Goal: Task Accomplishment & Management: Manage account settings

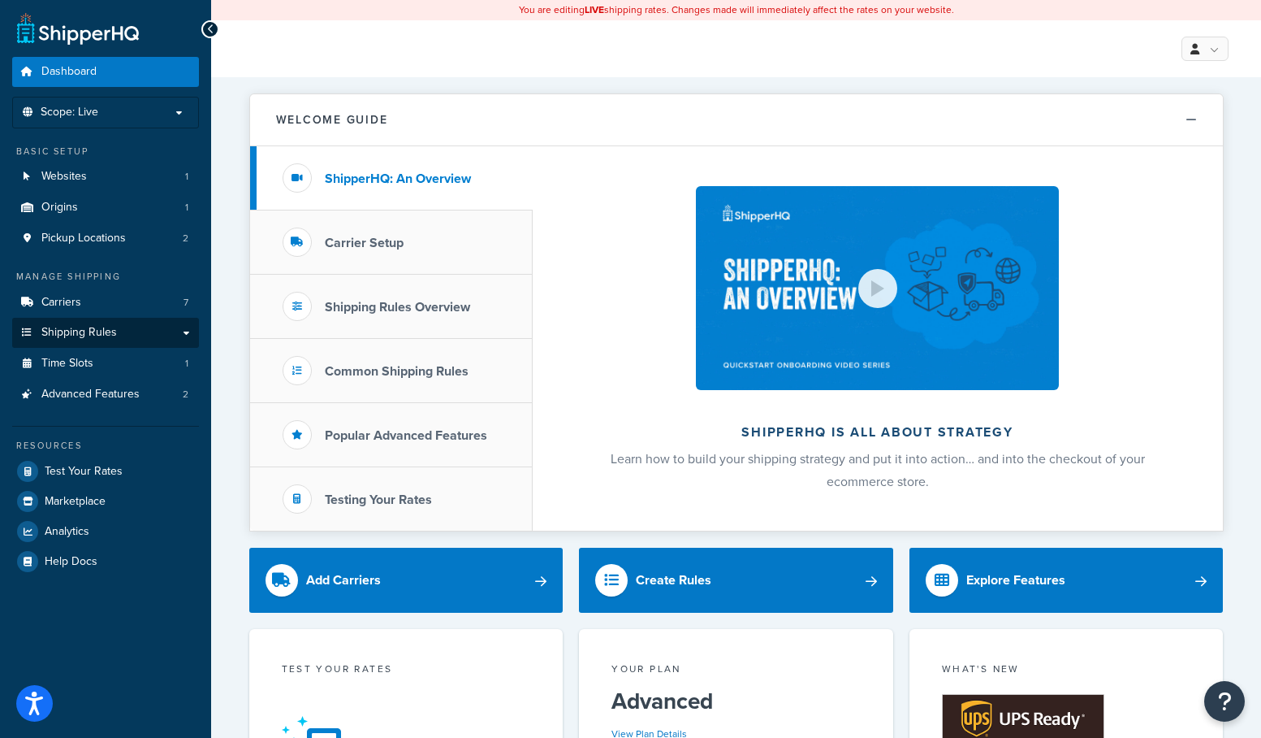
click at [140, 329] on link "Shipping Rules" at bounding box center [105, 333] width 187 height 30
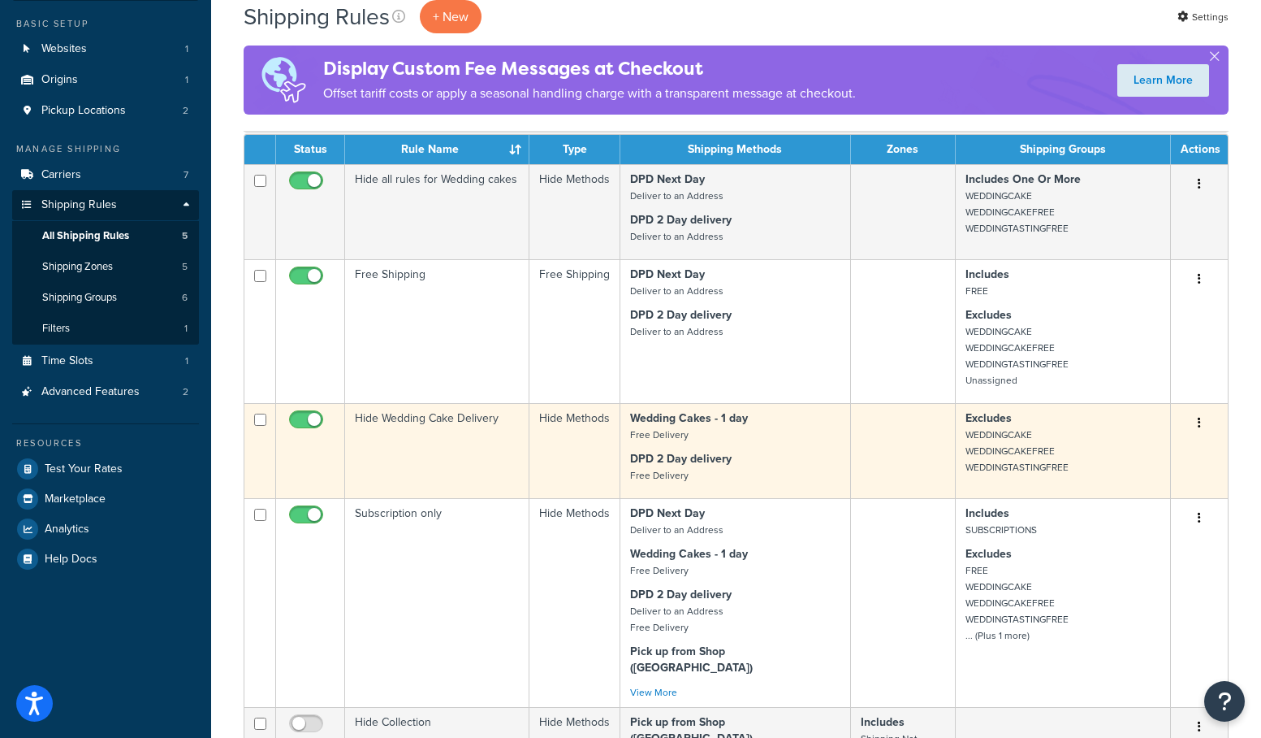
scroll to position [131, 0]
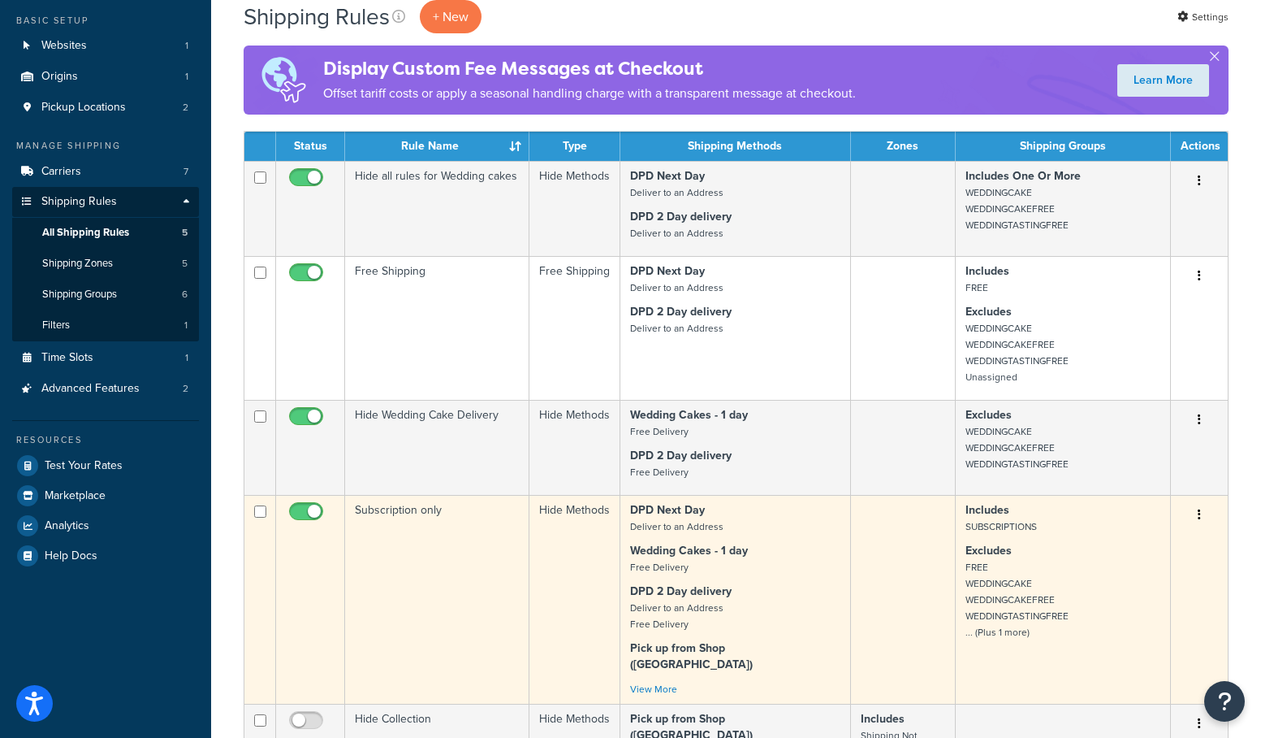
click at [494, 541] on td "Subscription only" at bounding box center [437, 599] width 184 height 209
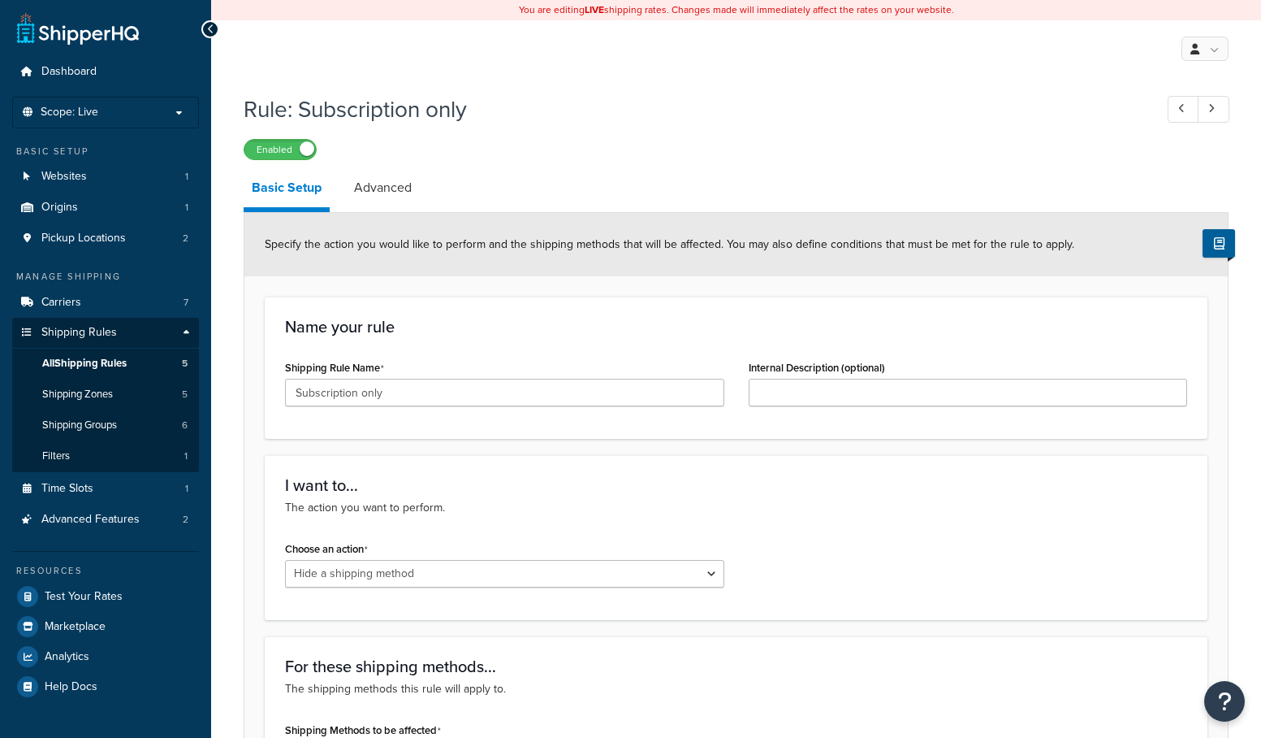
select select "HIDE"
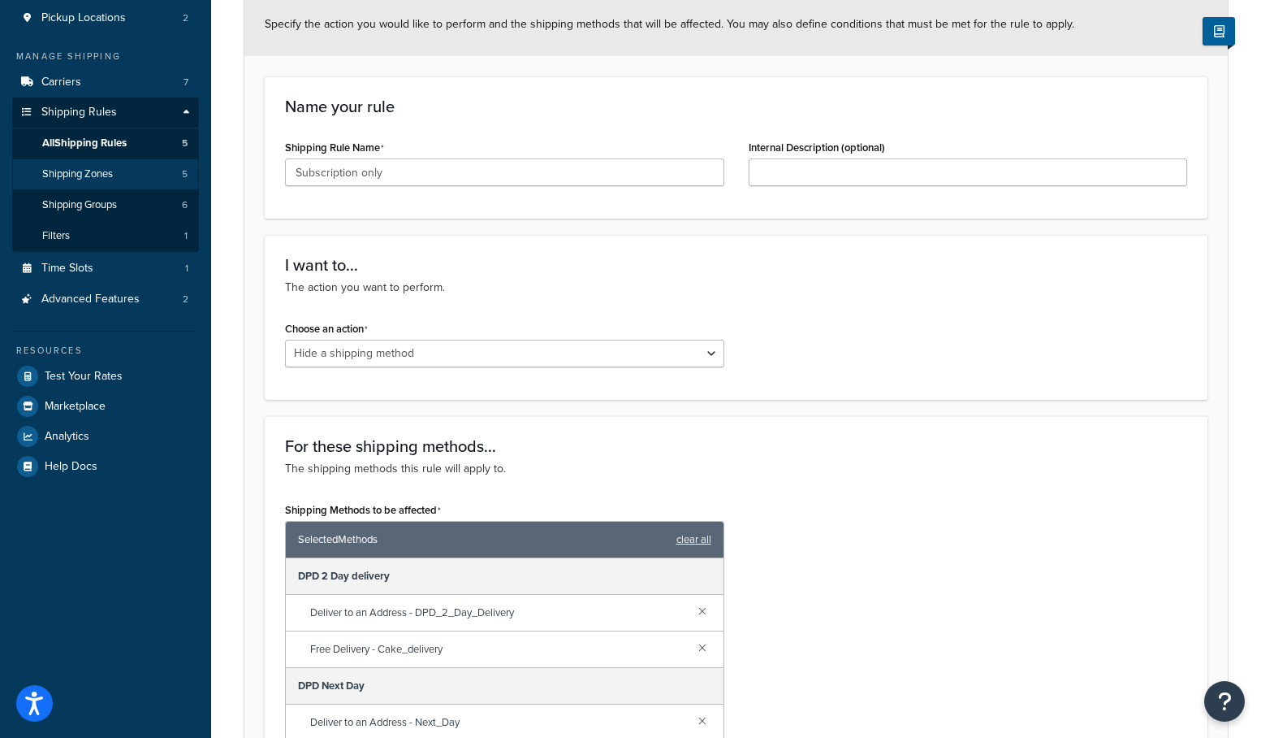
click at [80, 170] on span "Shipping Zones" at bounding box center [77, 174] width 71 height 14
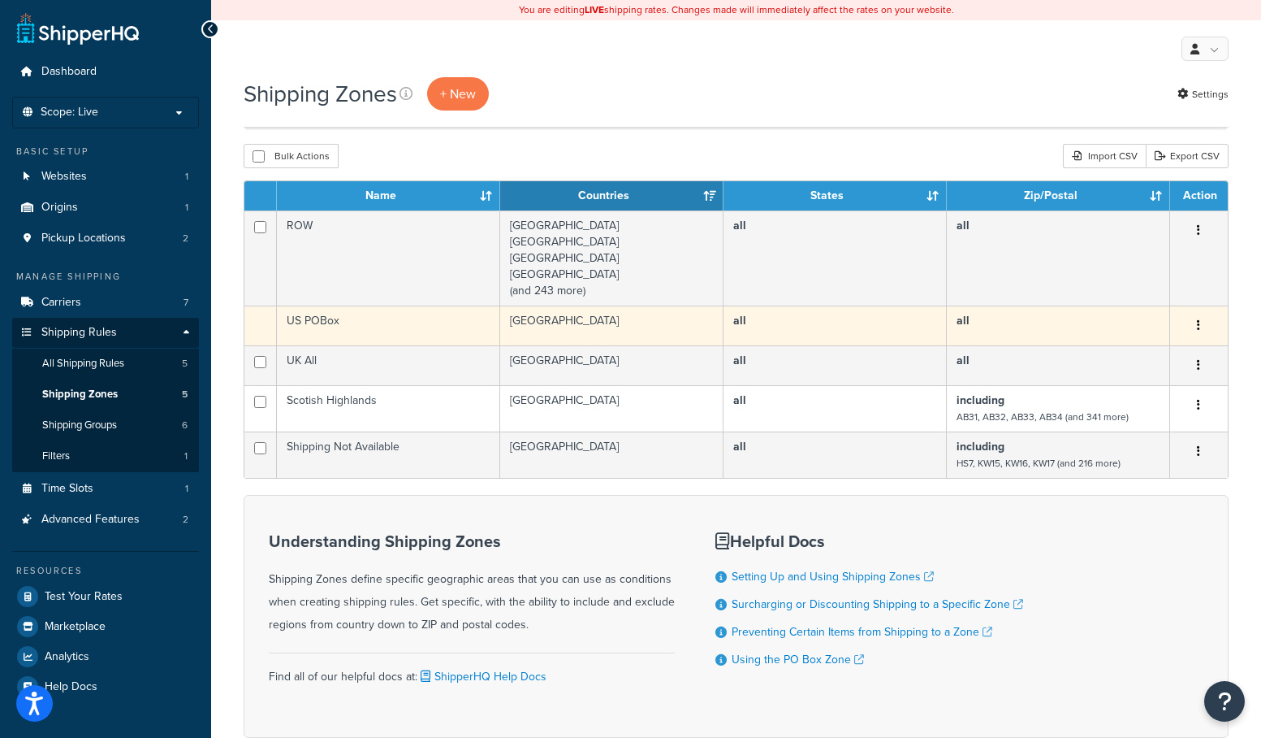
scroll to position [97, 0]
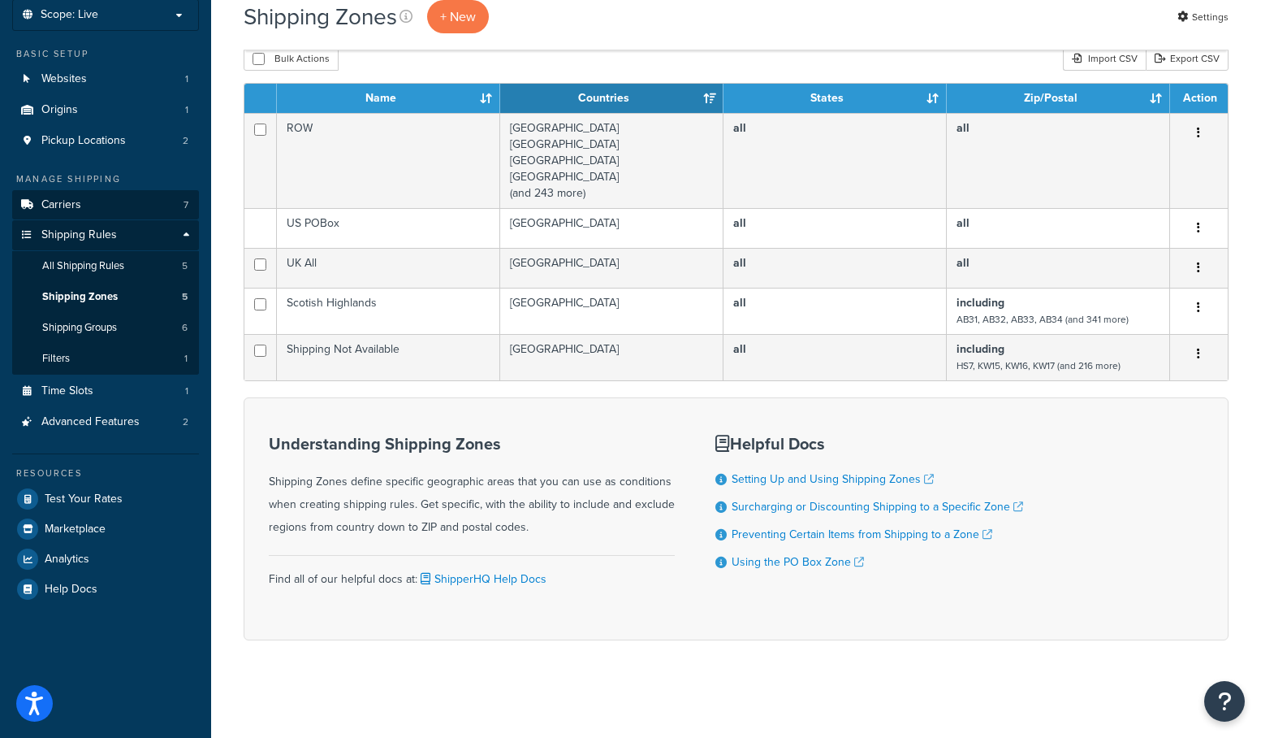
click at [135, 201] on link "Carriers 7" at bounding box center [105, 205] width 187 height 30
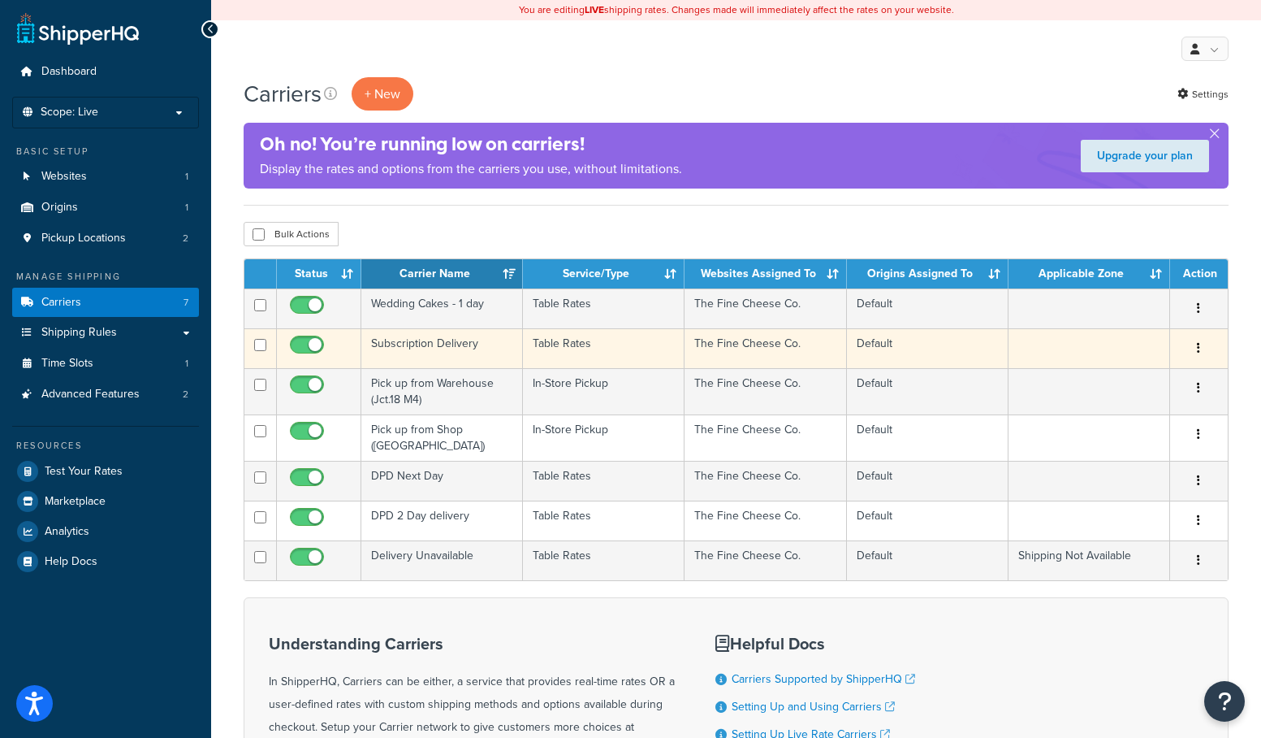
click at [499, 342] on td "Subscription Delivery" at bounding box center [442, 348] width 162 height 40
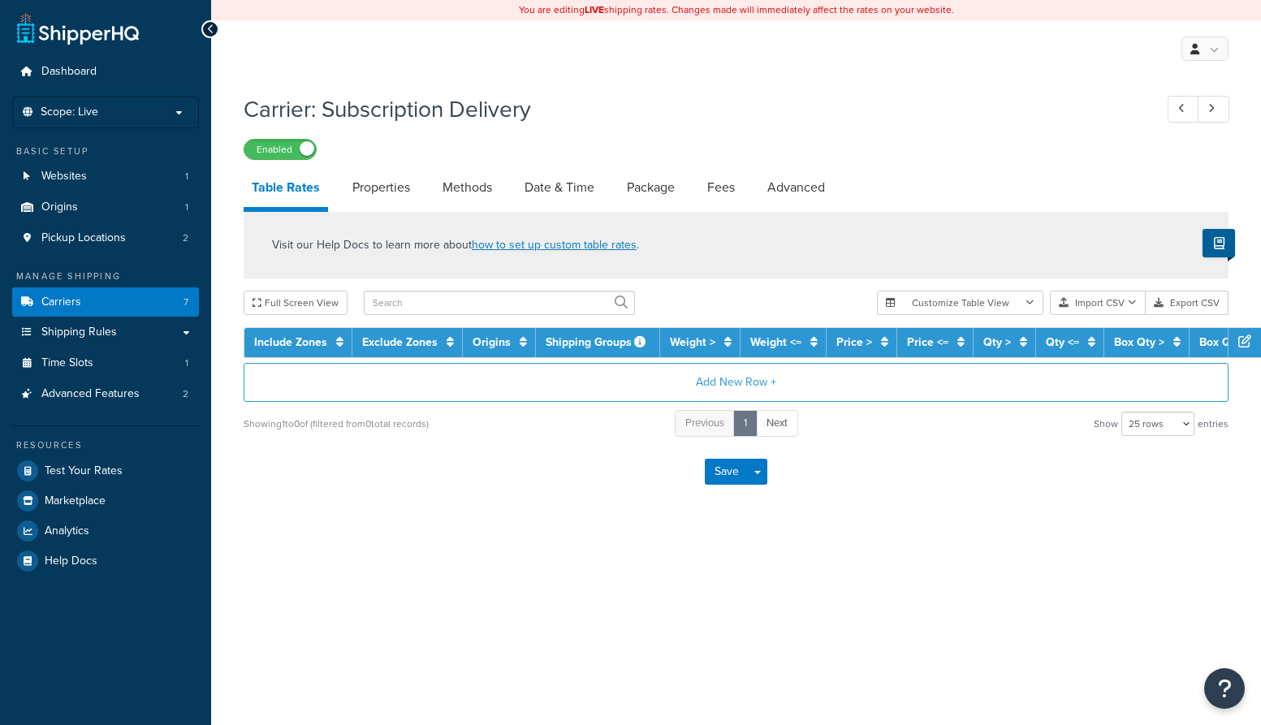
select select "25"
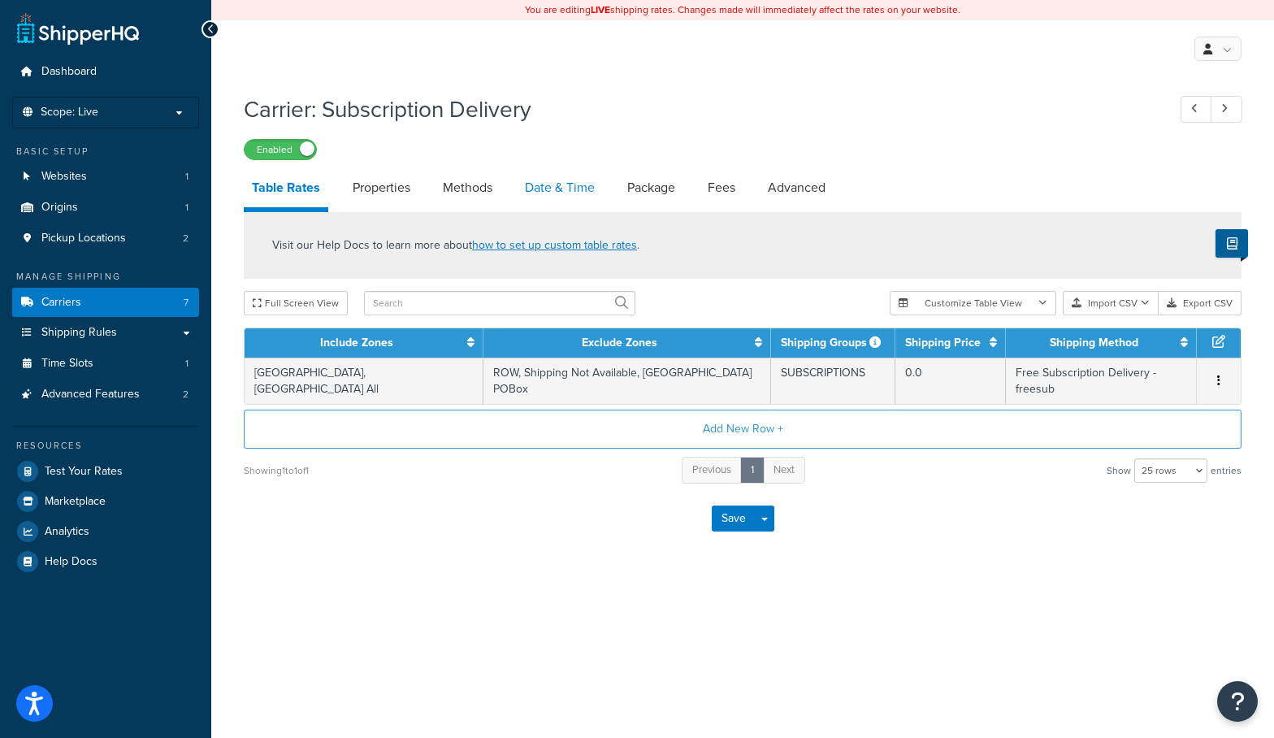
drag, startPoint x: 560, startPoint y: 187, endPoint x: 576, endPoint y: 191, distance: 16.7
click at [560, 187] on link "Date & Time" at bounding box center [560, 187] width 86 height 39
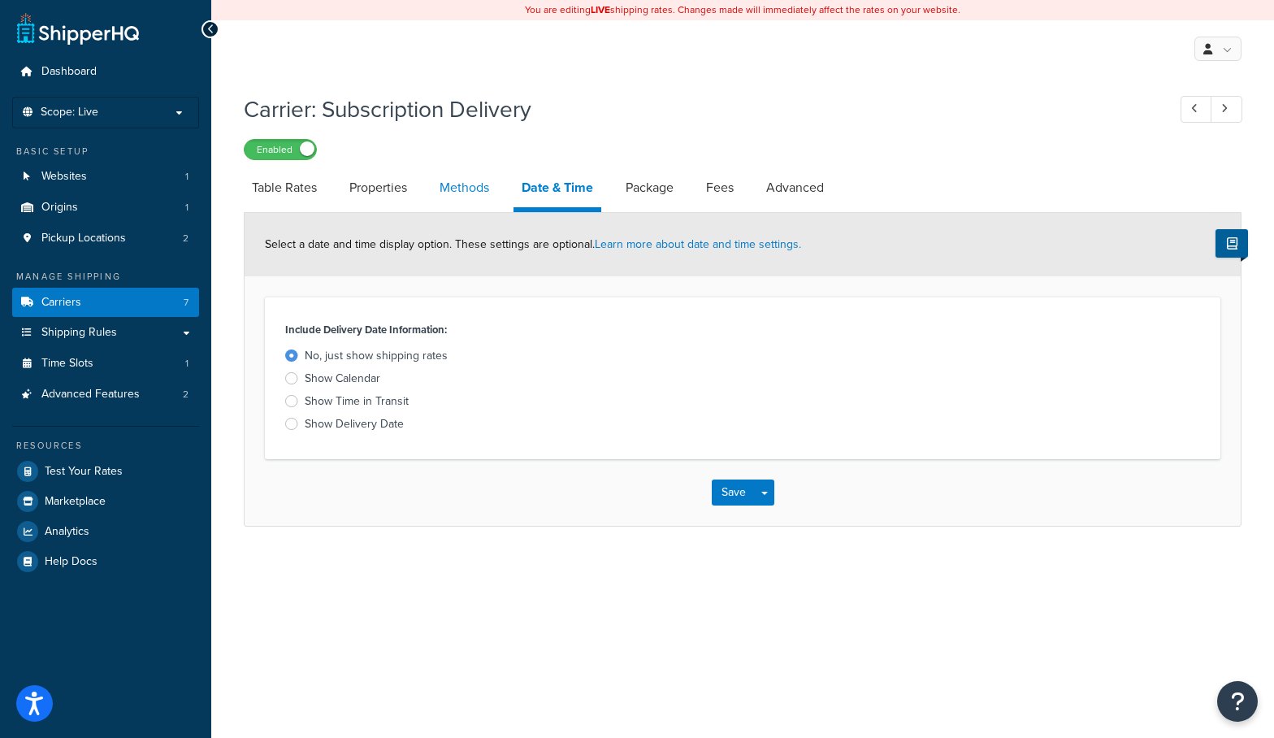
click at [454, 196] on link "Methods" at bounding box center [464, 187] width 66 height 39
select select "25"
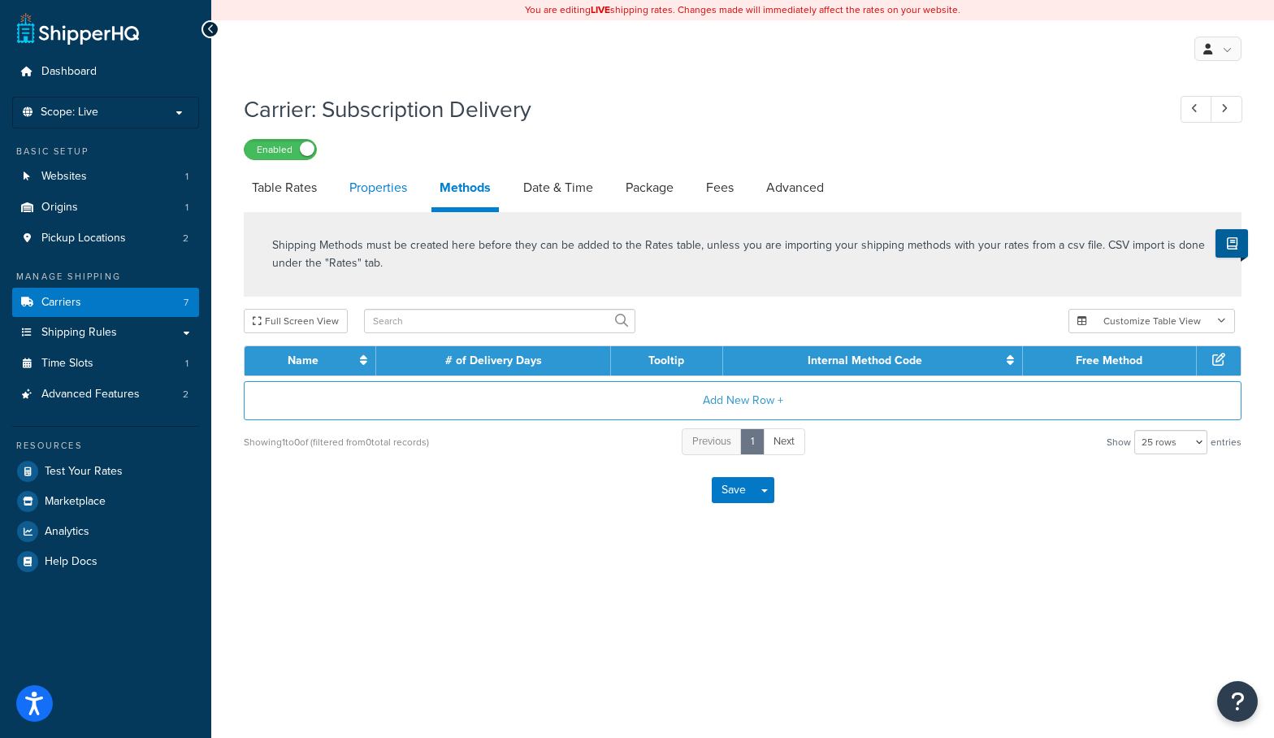
click at [414, 189] on link "Properties" at bounding box center [378, 187] width 74 height 39
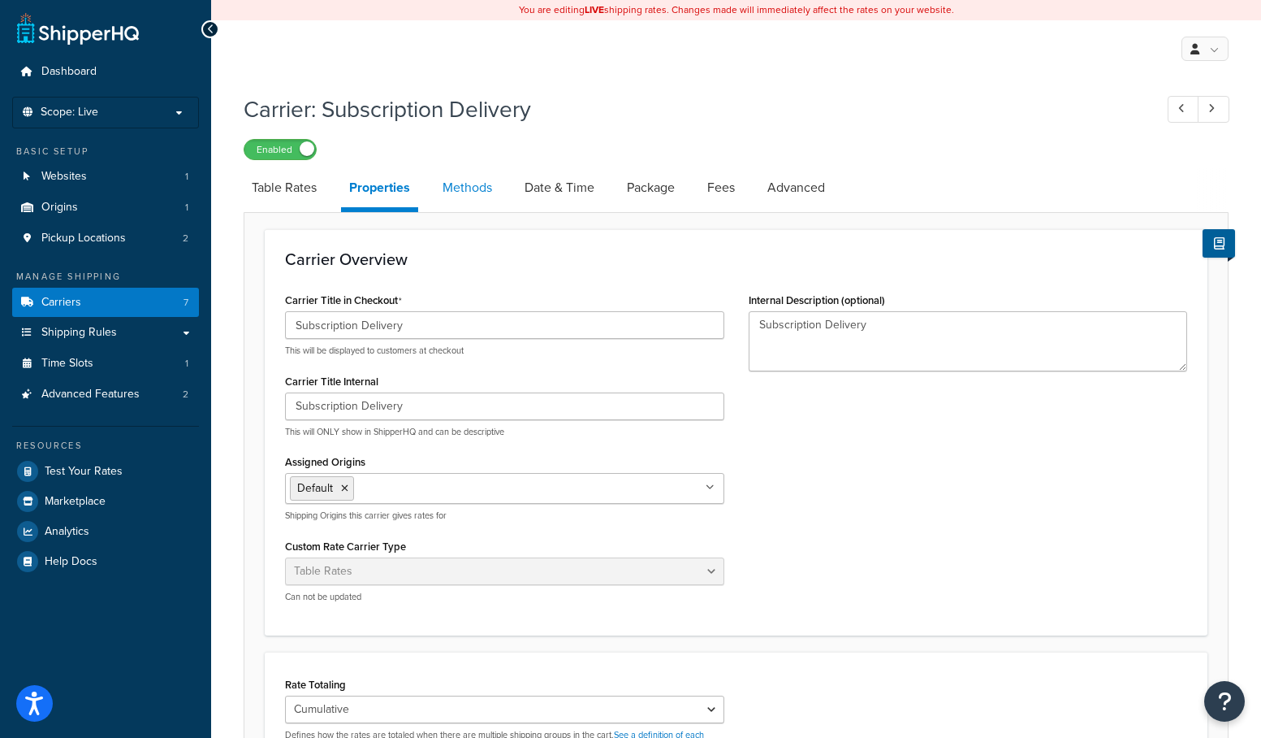
click at [484, 194] on link "Methods" at bounding box center [468, 187] width 66 height 39
select select "25"
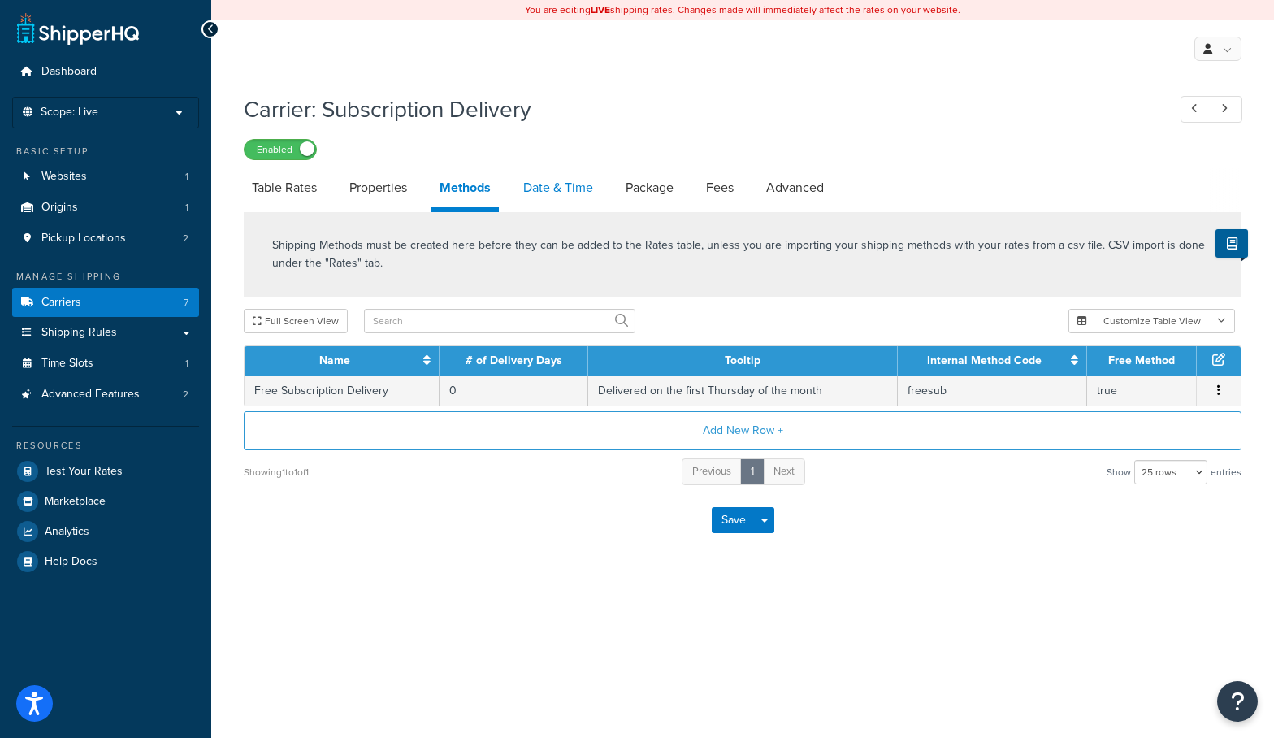
click at [543, 189] on link "Date & Time" at bounding box center [558, 187] width 86 height 39
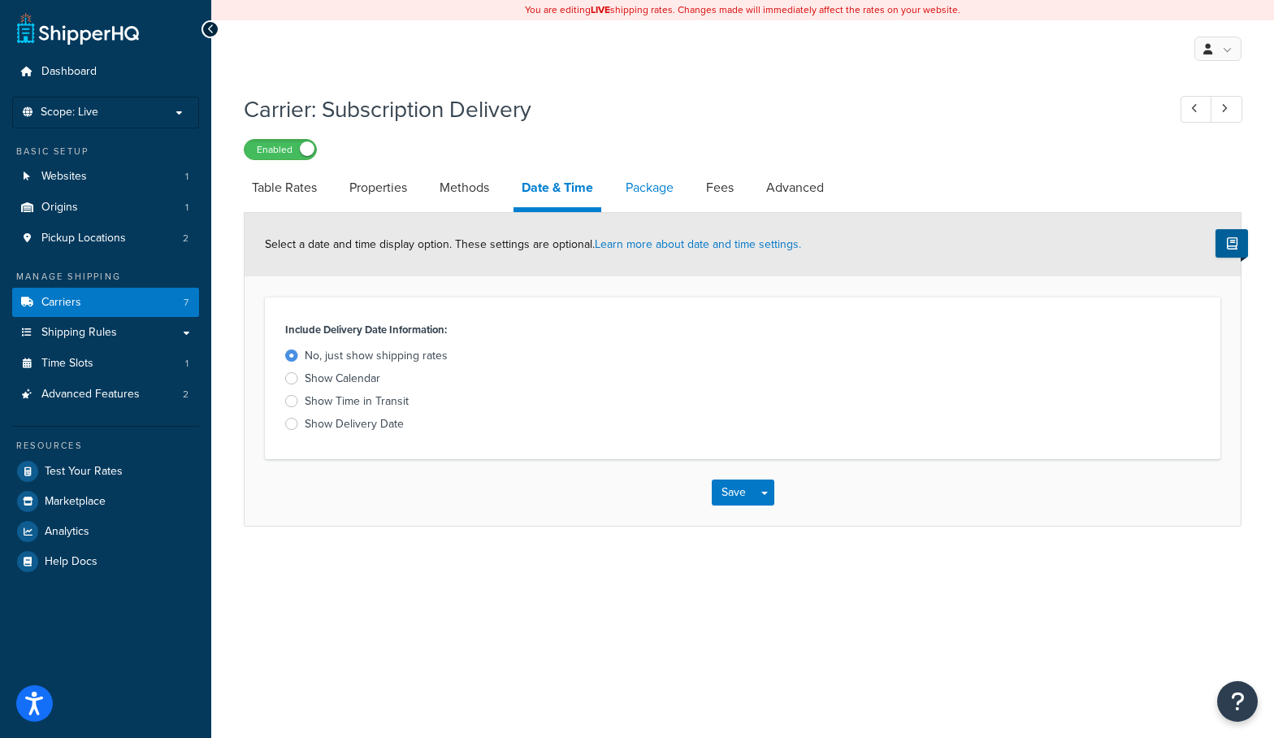
click at [646, 194] on link "Package" at bounding box center [649, 187] width 64 height 39
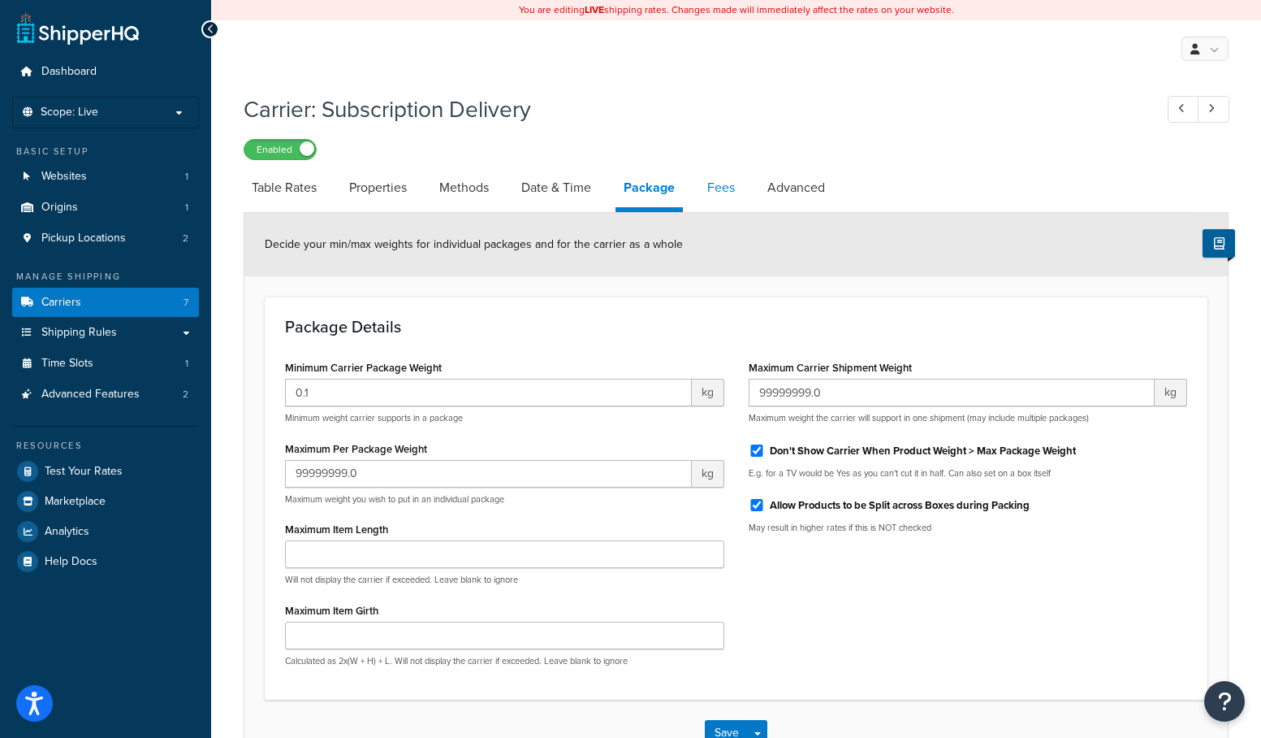
click at [709, 199] on link "Fees" at bounding box center [721, 187] width 44 height 39
select select "AFTER"
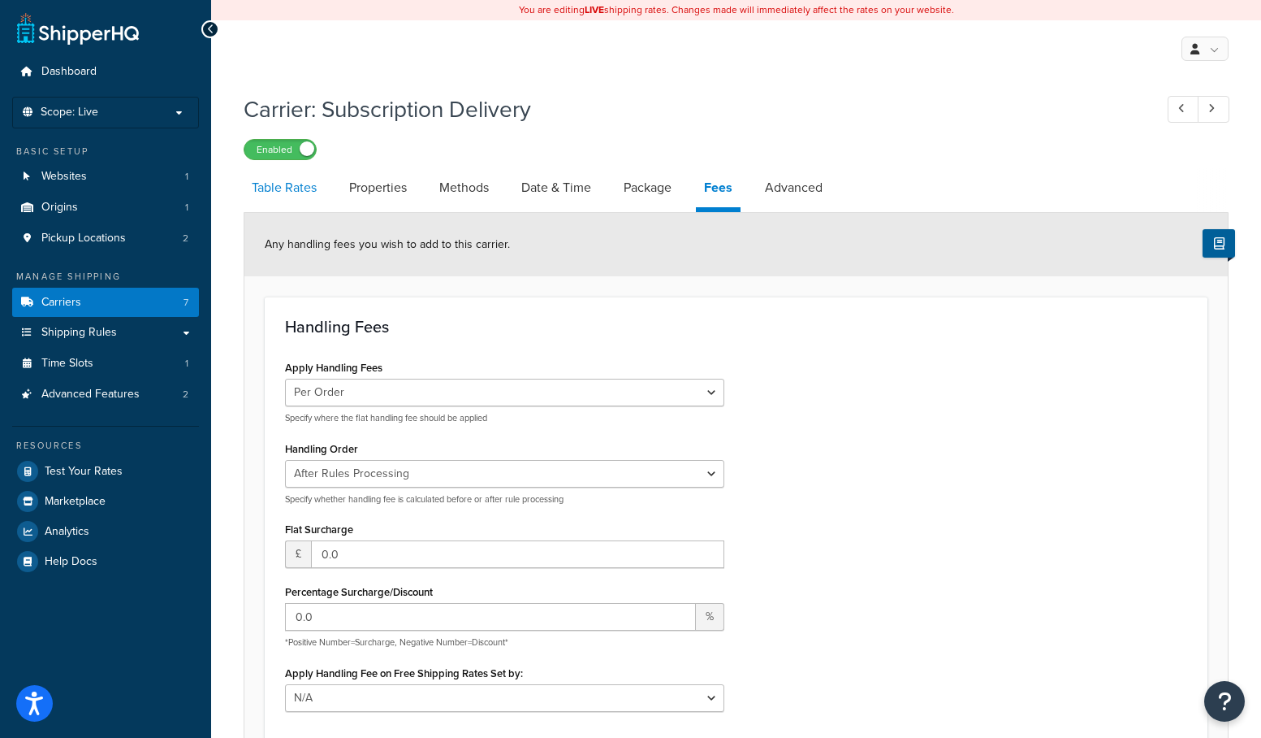
click at [298, 193] on link "Table Rates" at bounding box center [284, 187] width 81 height 39
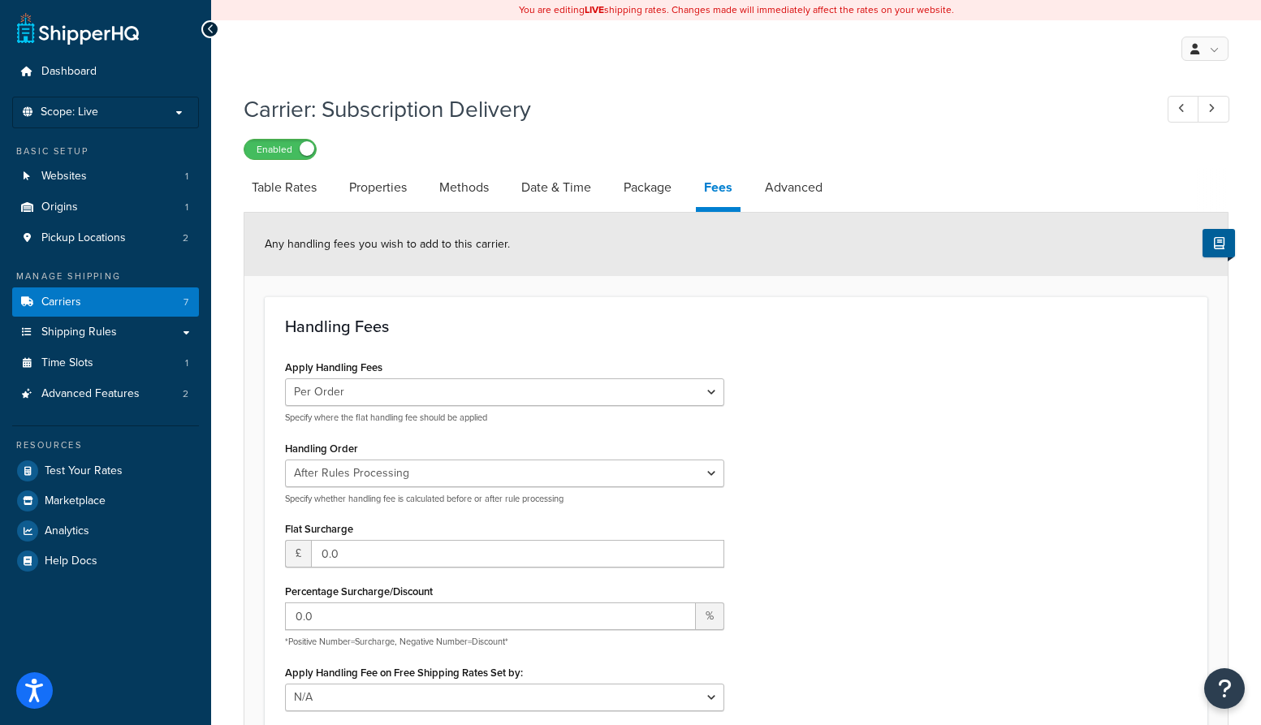
select select "25"
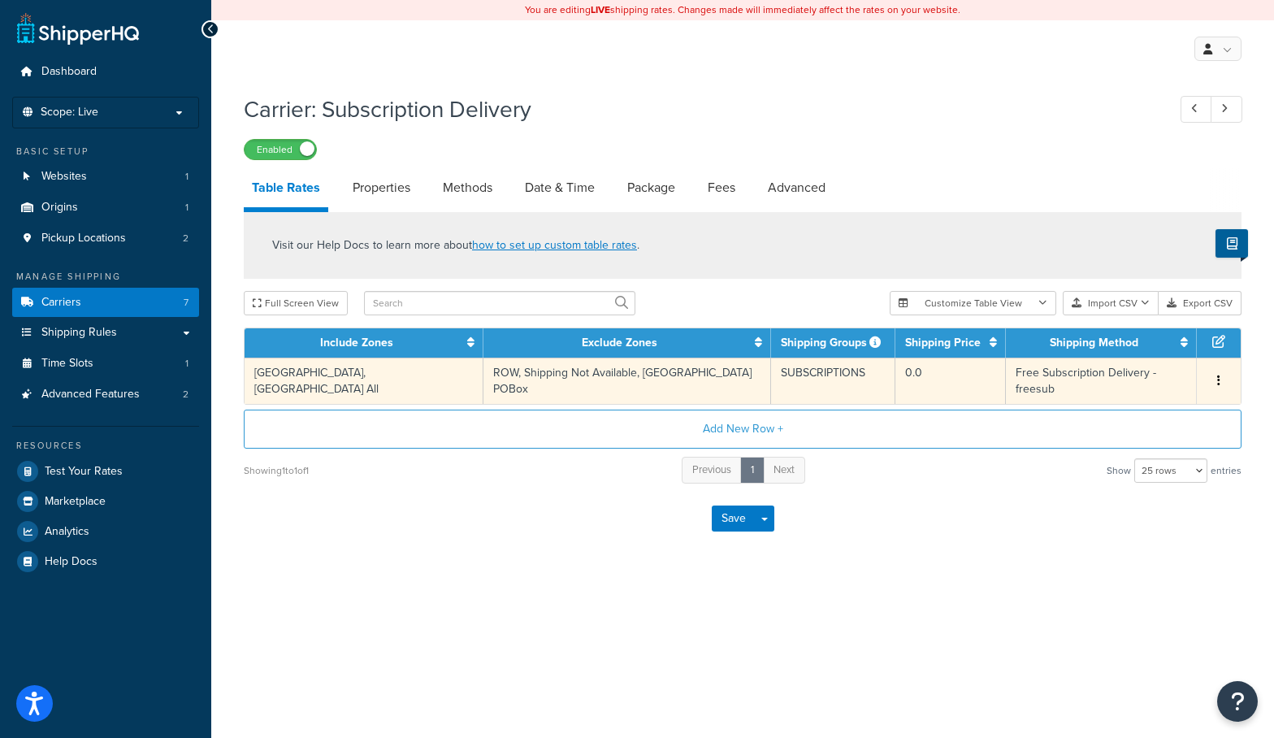
click at [561, 370] on td "ROW, Shipping Not Available, US POBox" at bounding box center [627, 380] width 288 height 46
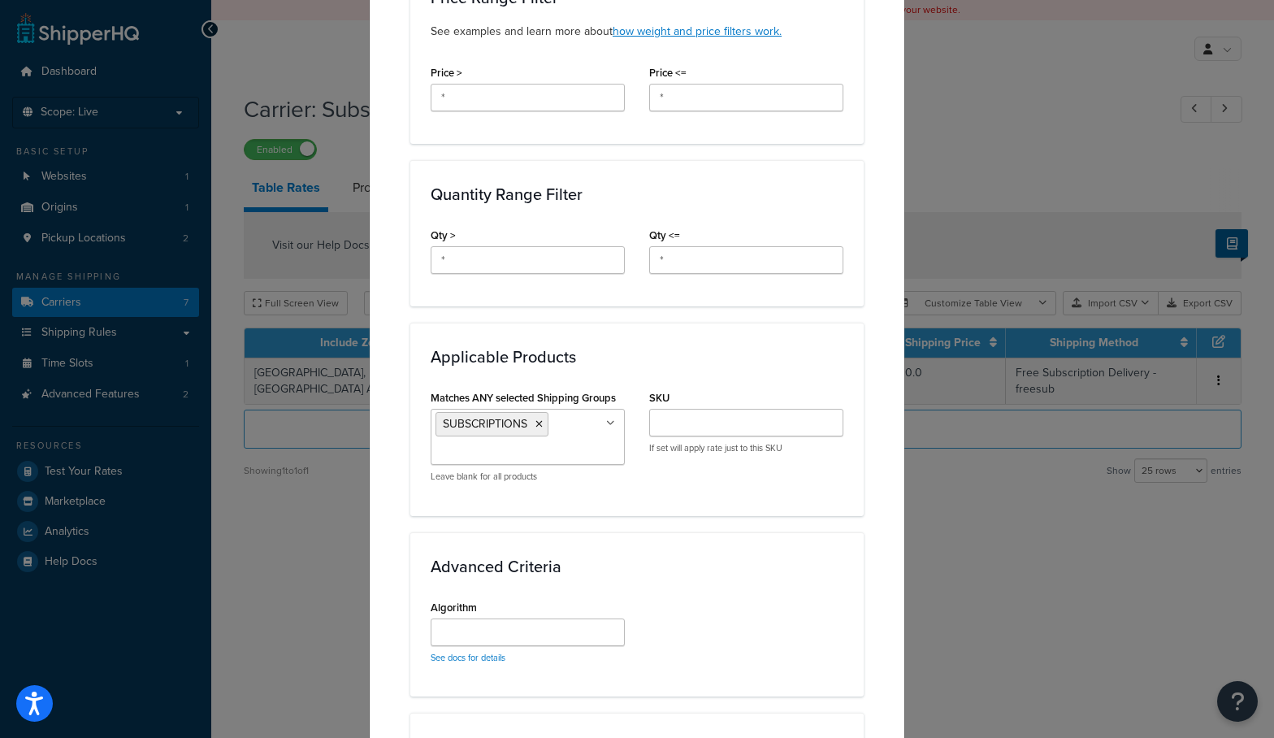
scroll to position [654, 0]
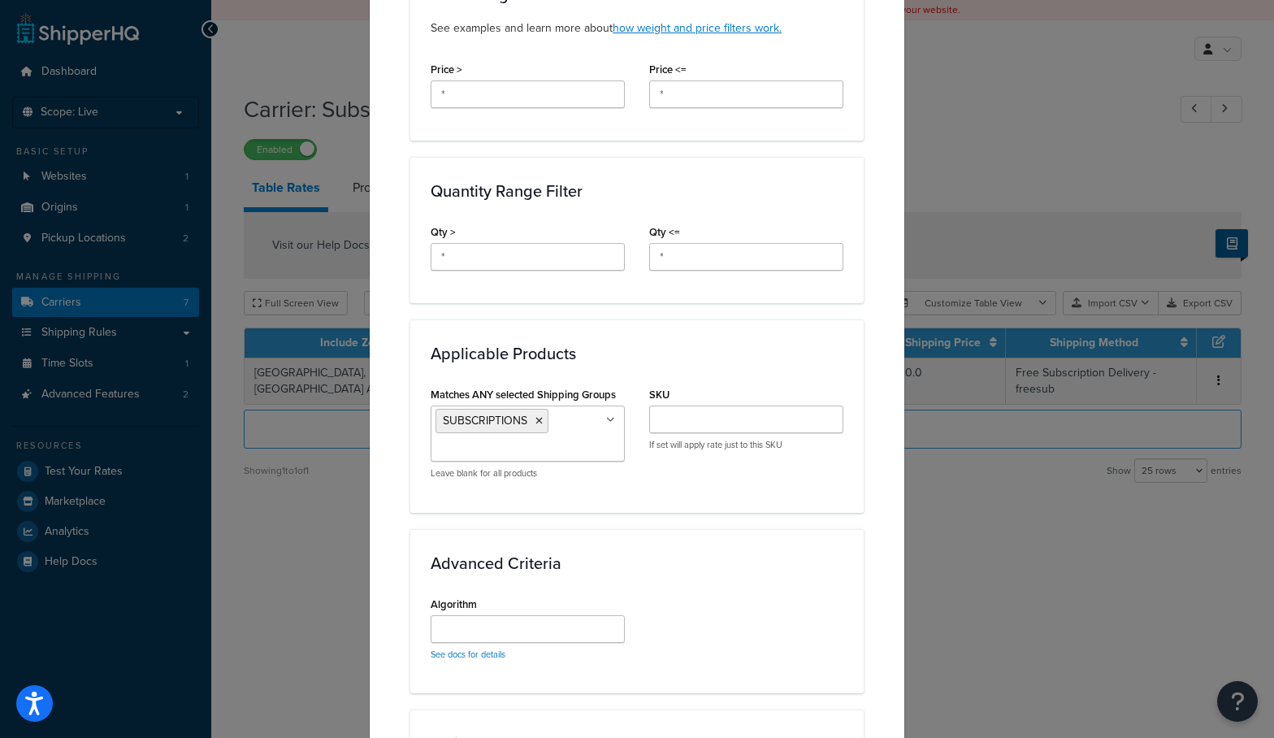
click at [1099, 558] on div "Update Table Rate Applicable Zones See examples and learn more about how includ…" at bounding box center [637, 369] width 1274 height 738
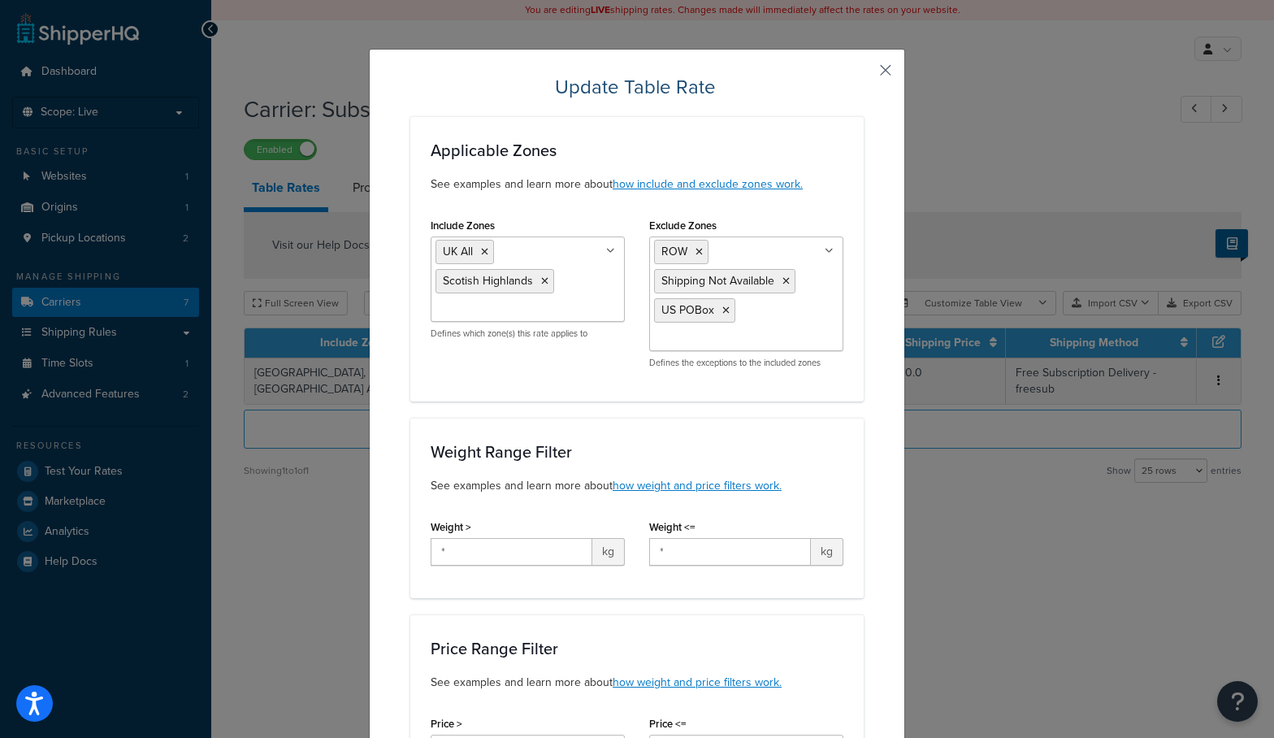
click at [863, 74] on button "button" at bounding box center [861, 76] width 4 height 4
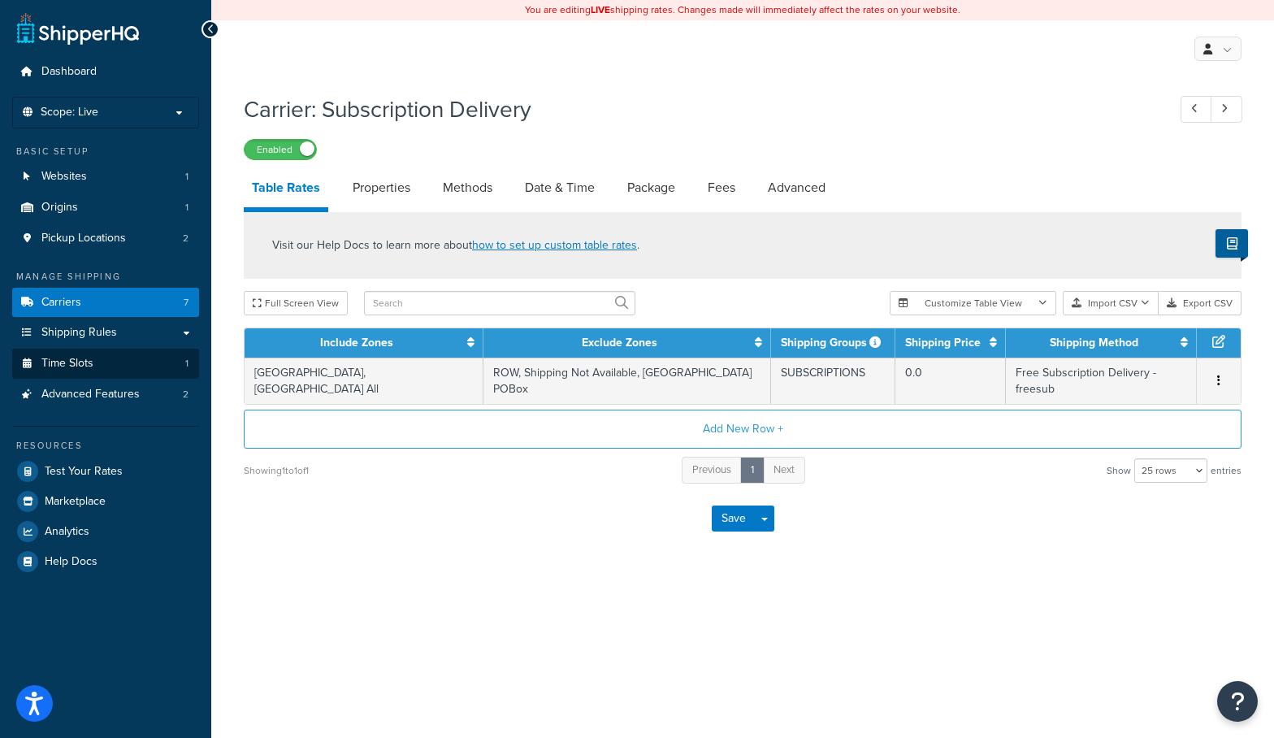
click at [141, 370] on link "Time Slots 1" at bounding box center [105, 363] width 187 height 30
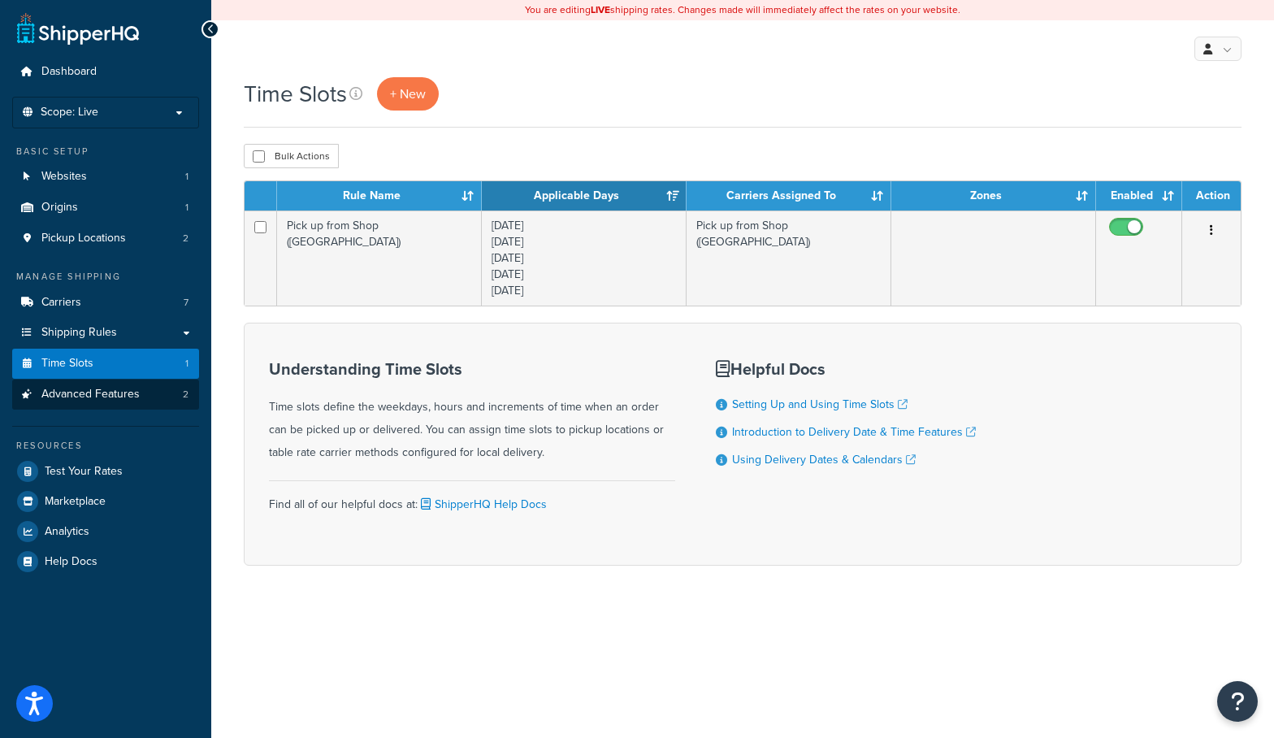
click at [99, 397] on link "Advanced Features 2" at bounding box center [105, 394] width 187 height 30
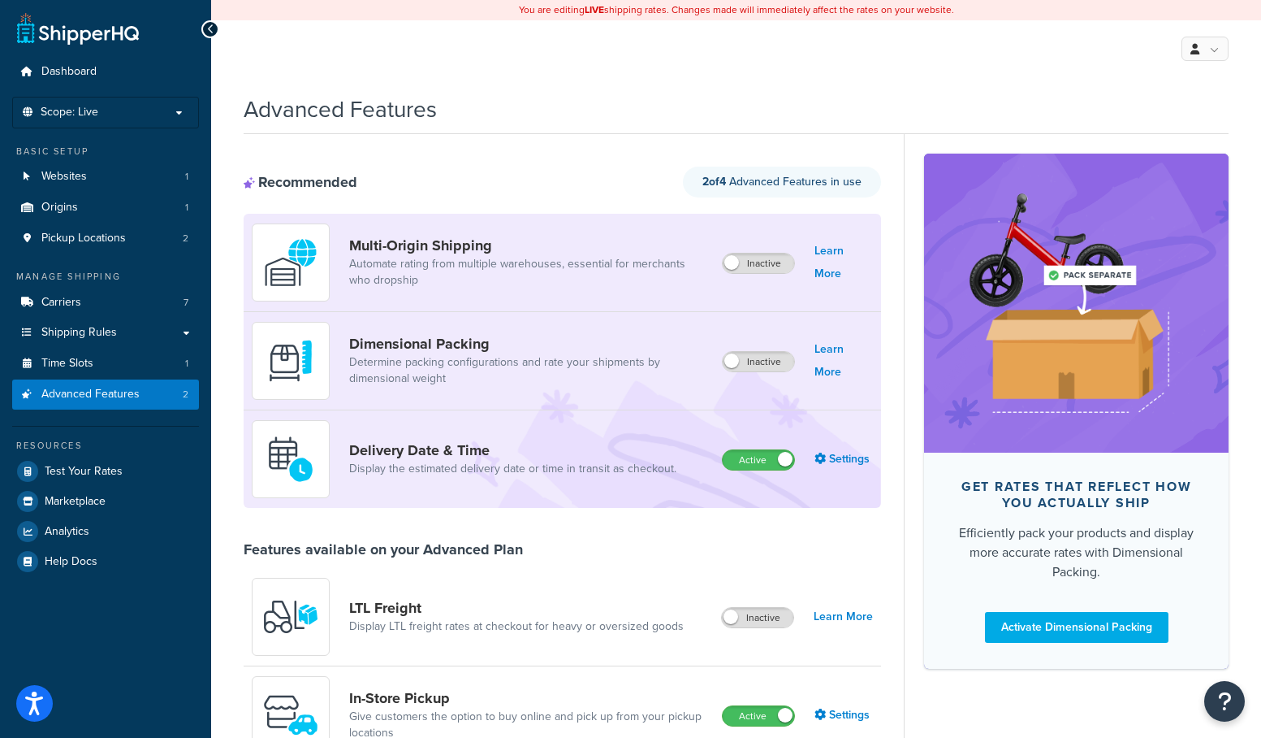
scroll to position [101, 0]
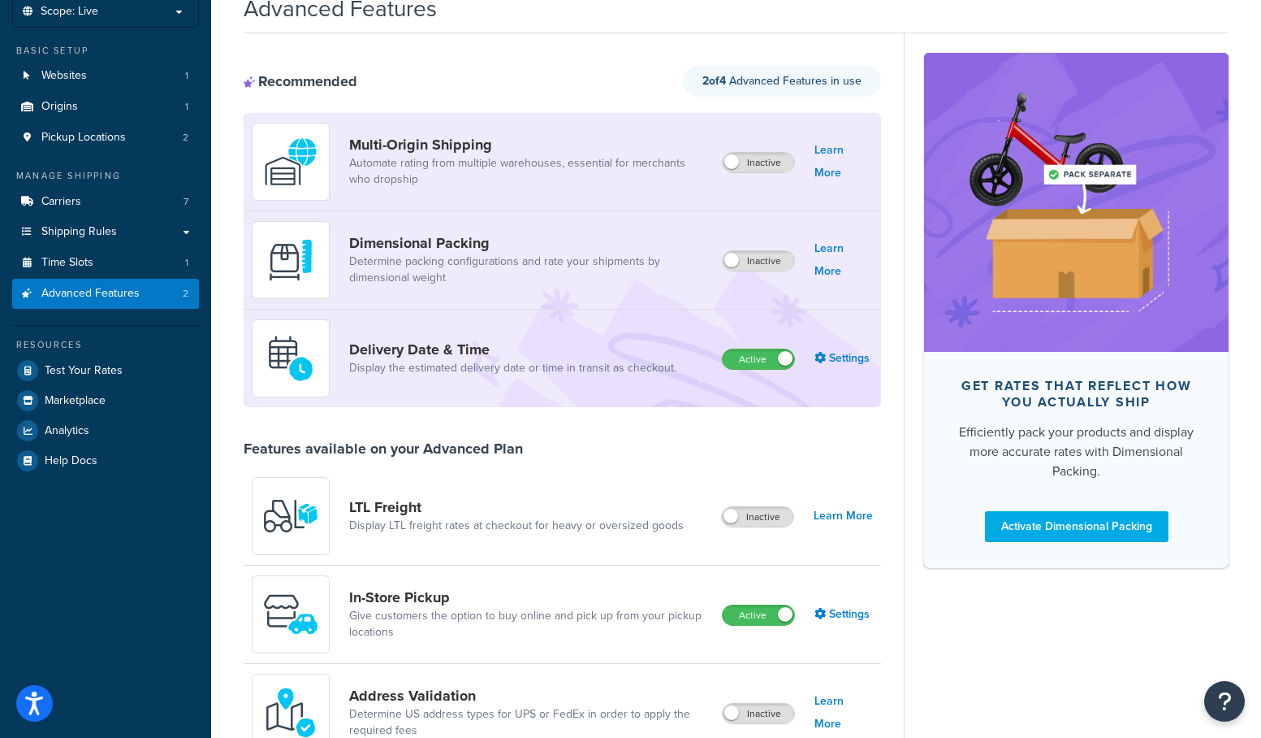
click at [514, 374] on link "Display the estimated delivery date or time in transit as checkout." at bounding box center [512, 368] width 327 height 16
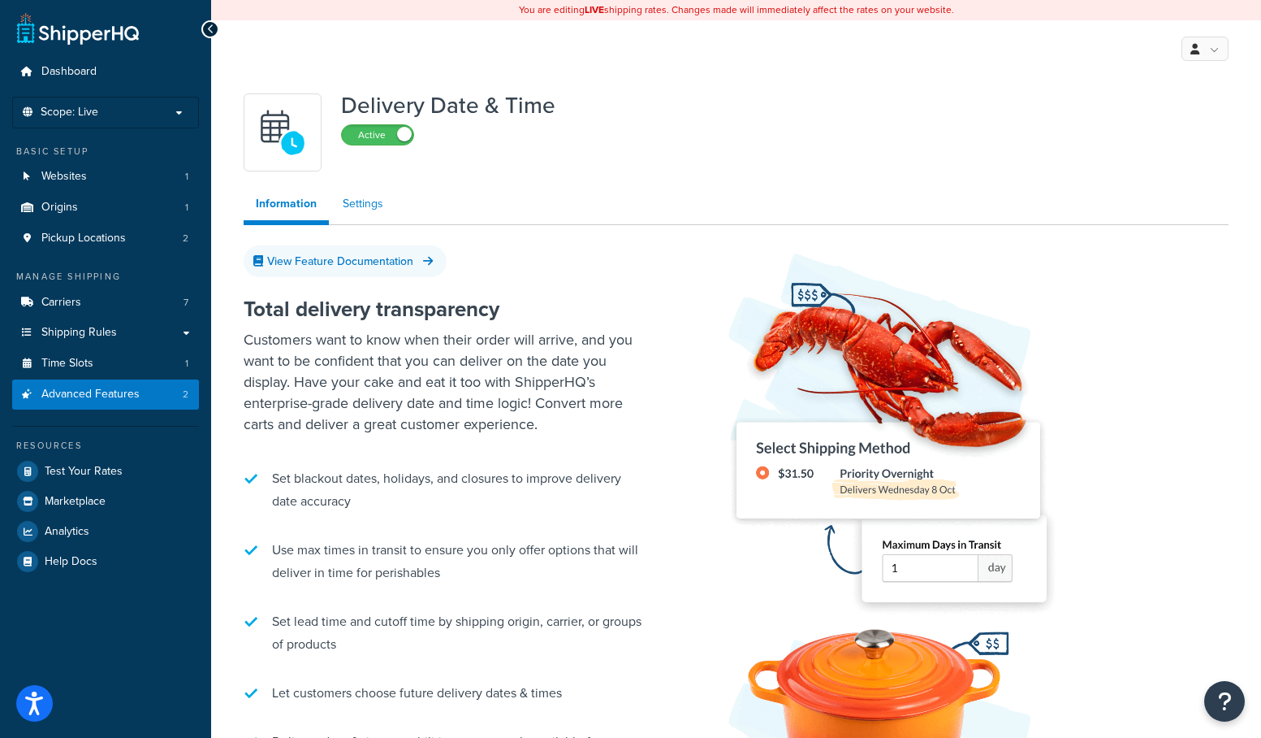
click at [361, 207] on link "Settings" at bounding box center [363, 204] width 65 height 32
select select "false"
select select "Inline"
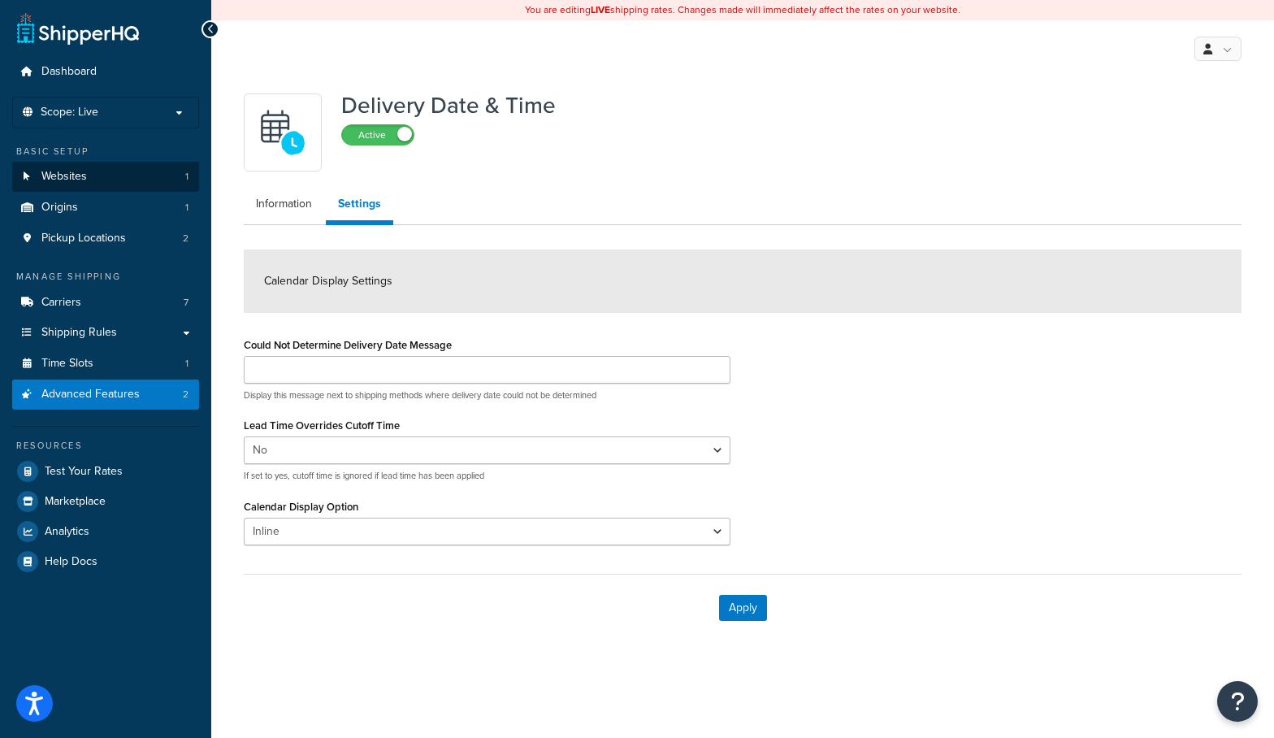
click at [115, 181] on link "Websites 1" at bounding box center [105, 177] width 187 height 30
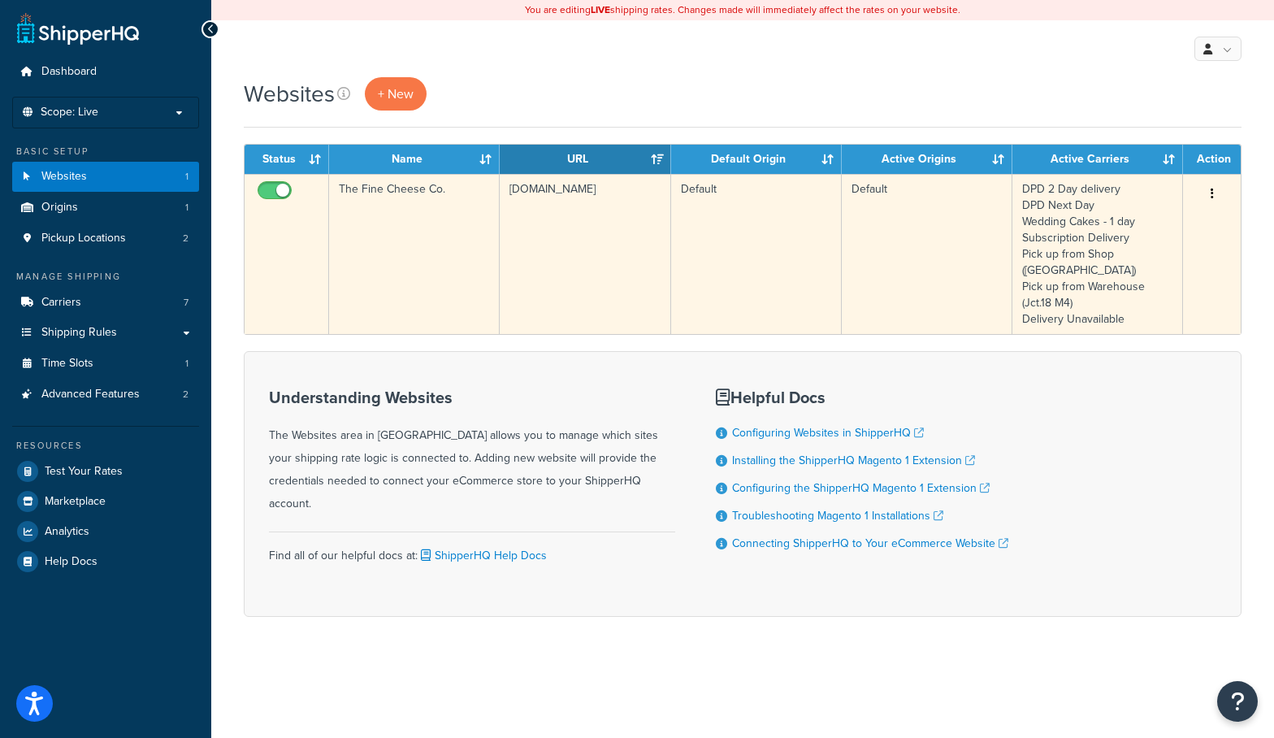
click at [647, 257] on td "[DOMAIN_NAME]" at bounding box center [585, 254] width 171 height 160
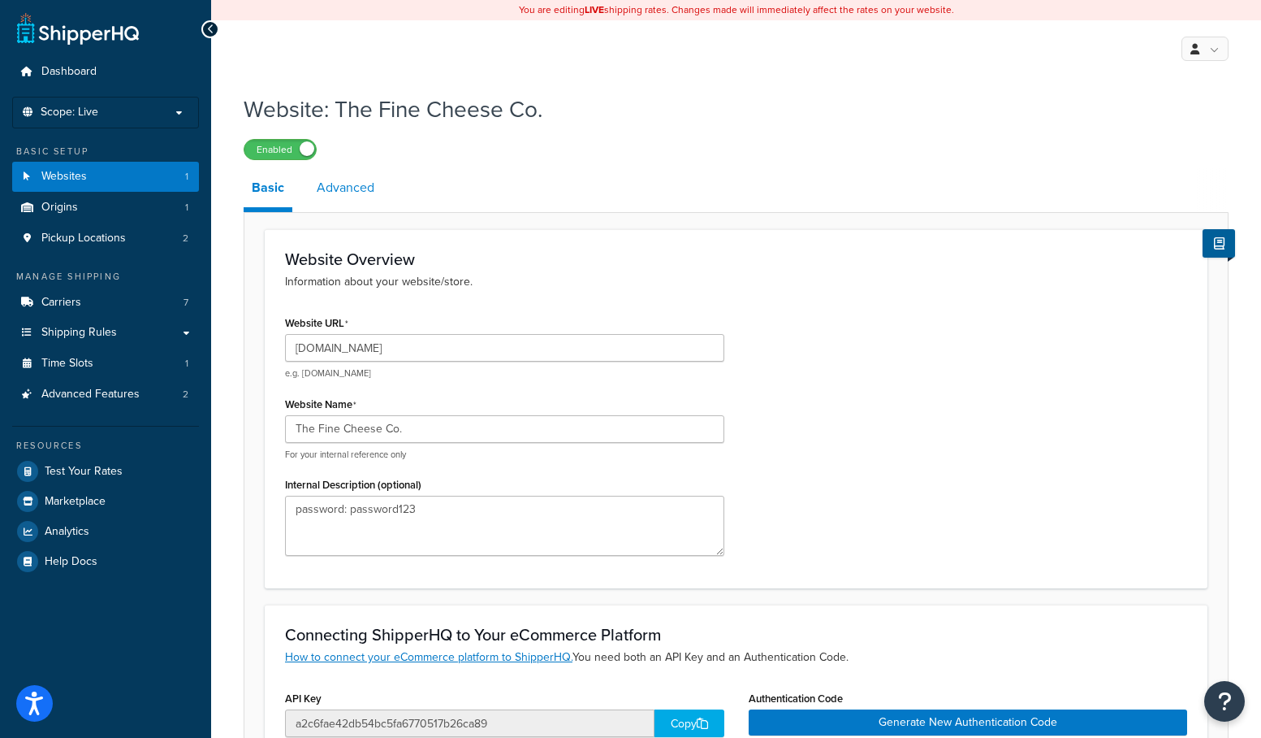
click at [355, 193] on link "Advanced" at bounding box center [346, 187] width 74 height 39
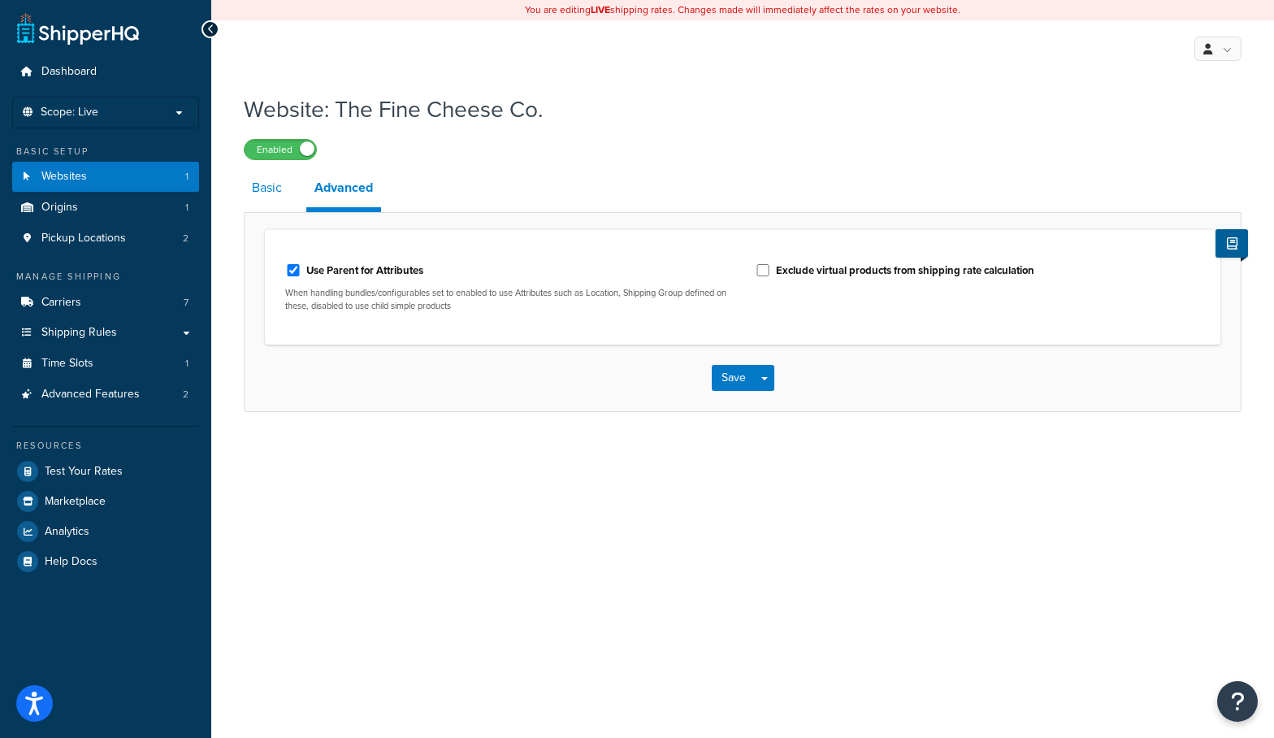
click at [258, 181] on link "Basic" at bounding box center [267, 187] width 46 height 39
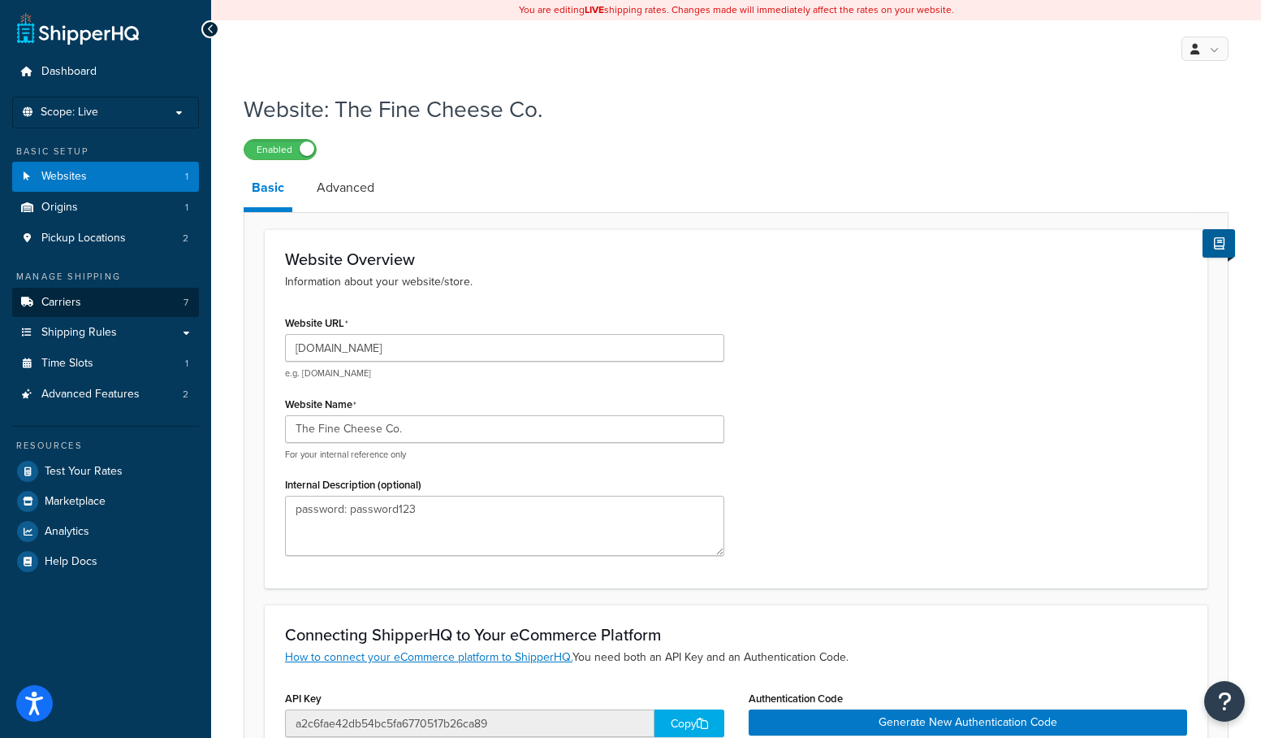
click at [94, 309] on link "Carriers 7" at bounding box center [105, 303] width 187 height 30
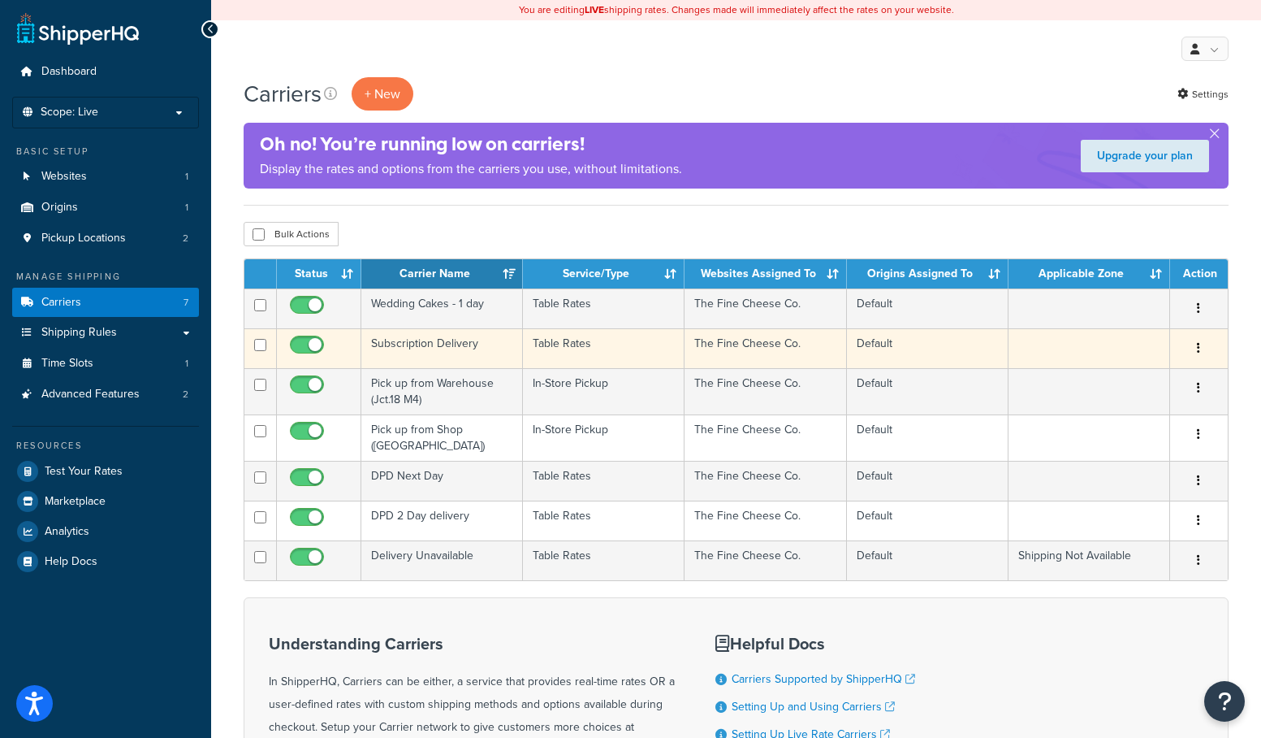
click at [1199, 353] on icon "button" at bounding box center [1198, 347] width 3 height 11
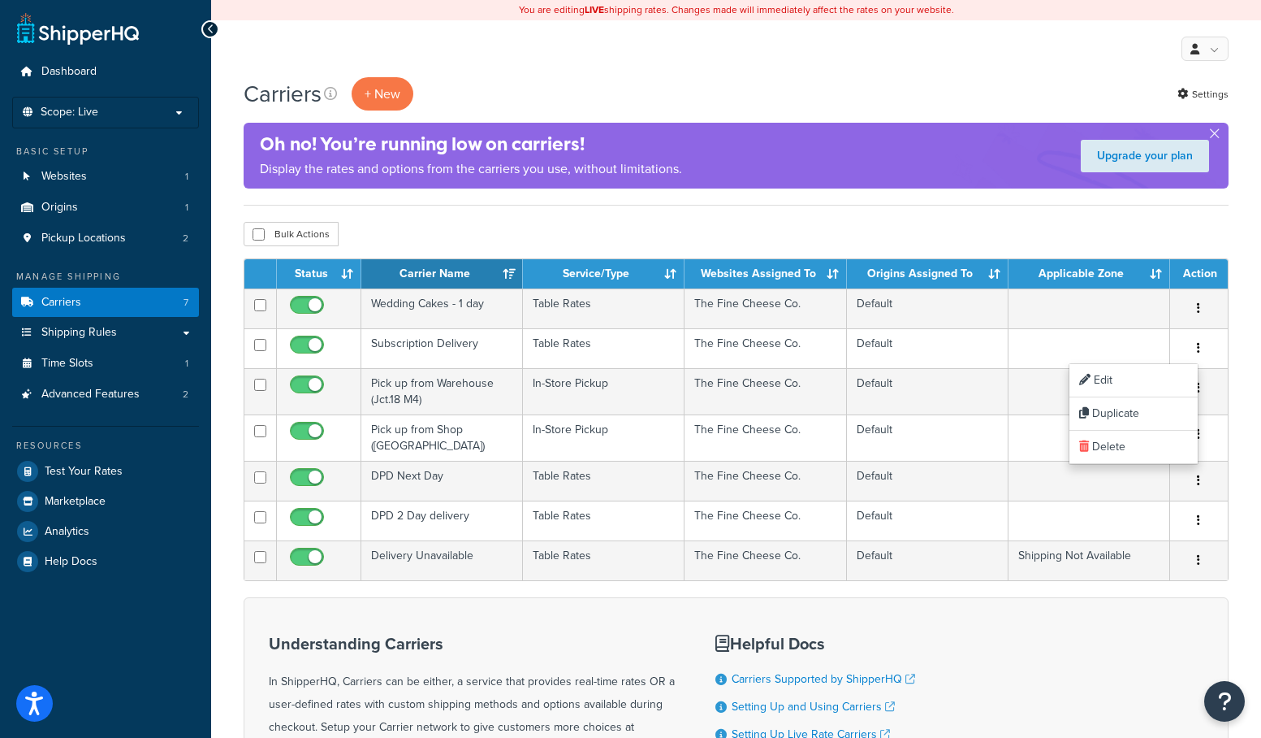
click at [929, 193] on div "Carriers + New Settings Oh no! You’re running low on carriers! Display the rate…" at bounding box center [736, 141] width 985 height 128
